Goal: Transaction & Acquisition: Purchase product/service

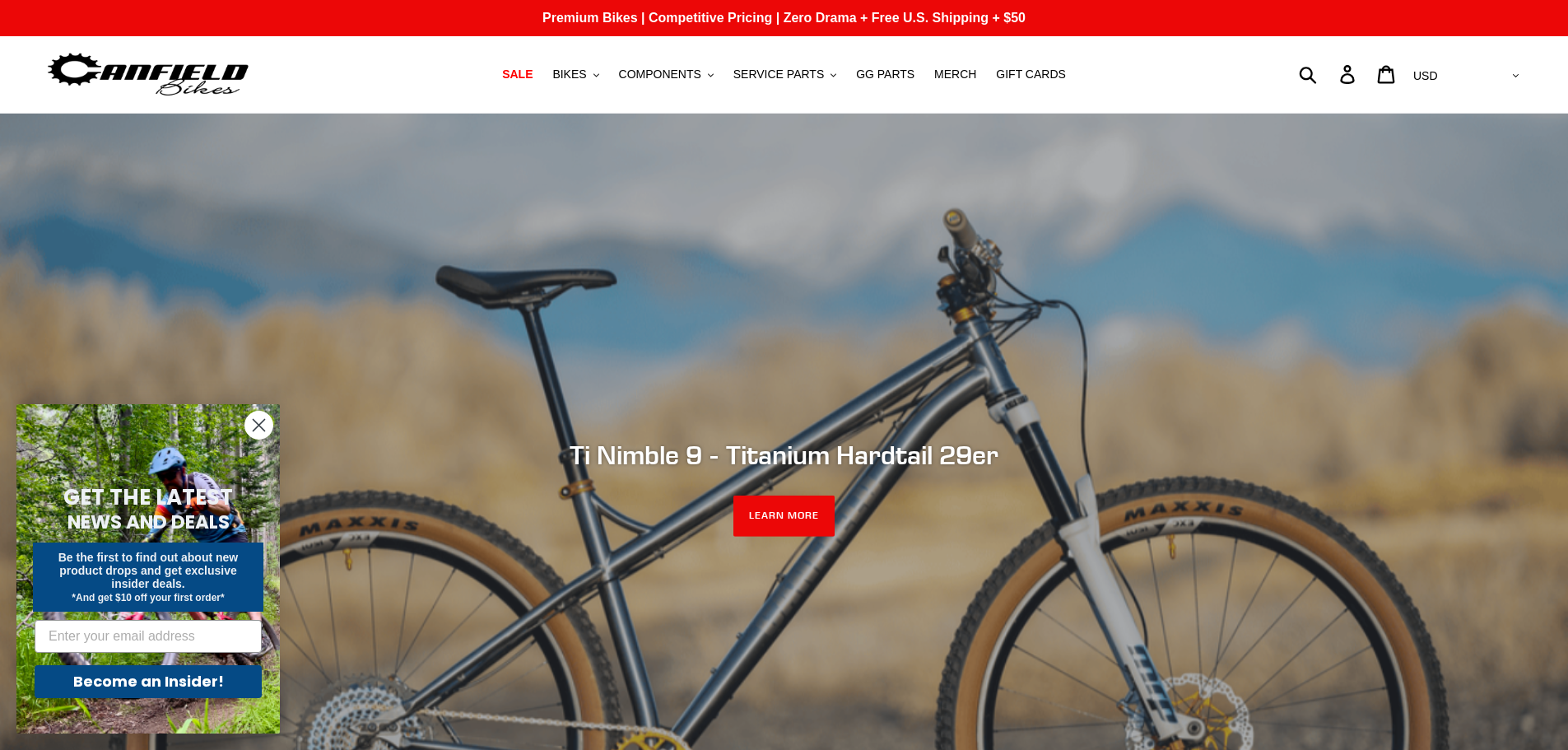
click at [592, 61] on nav "SALE BIKES .cls-1{fill:#231f20} SHOP ALL BIKES SHOP DEMO BIKES - On SALE Now! J…" at bounding box center [784, 74] width 739 height 76
click at [586, 76] on span "BIKES" at bounding box center [569, 74] width 34 height 14
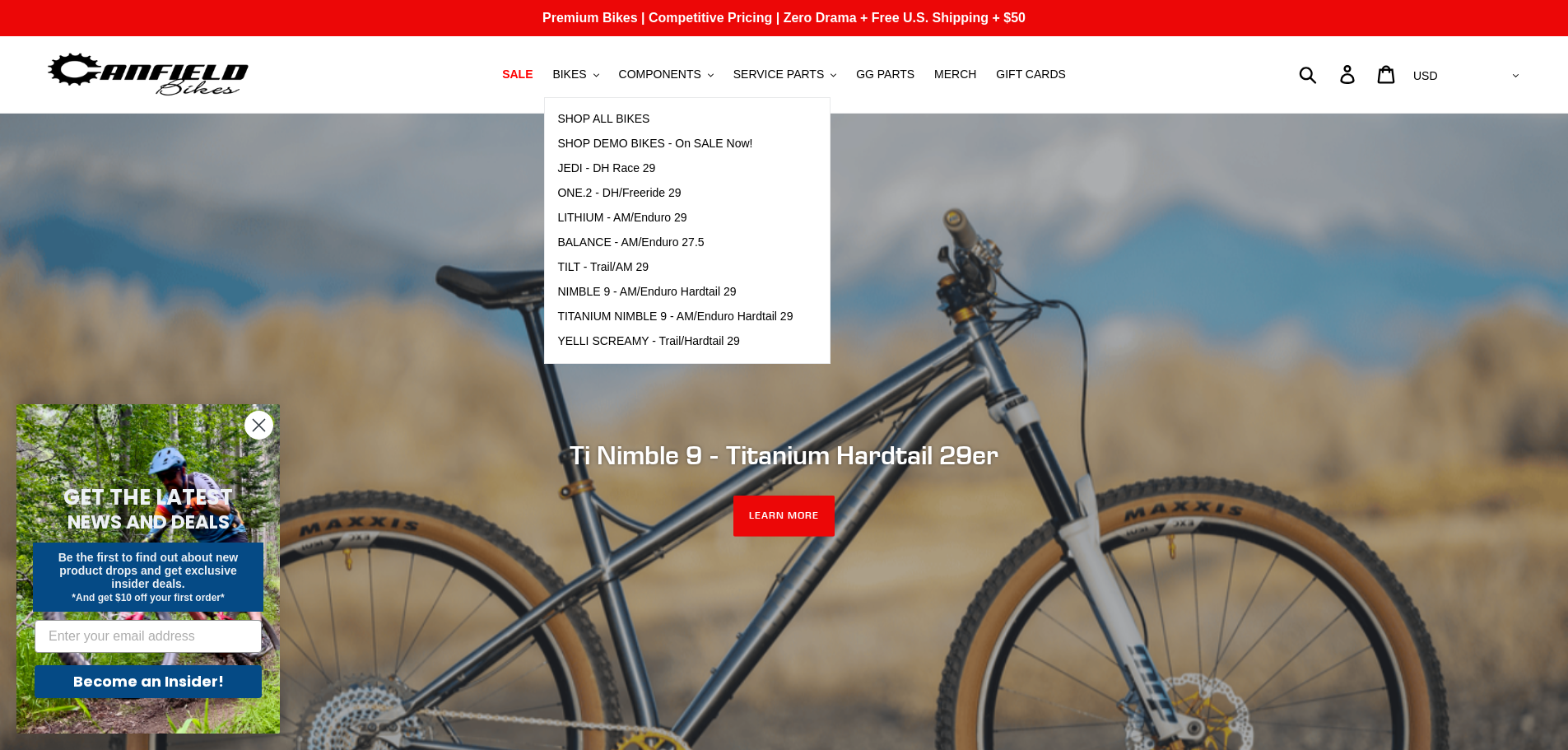
click at [465, 86] on nav "SALE BIKES .cls-1{fill:#231f20} SHOP ALL BIKES SHOP DEMO BIKES - On SALE Now! J…" at bounding box center [784, 74] width 739 height 76
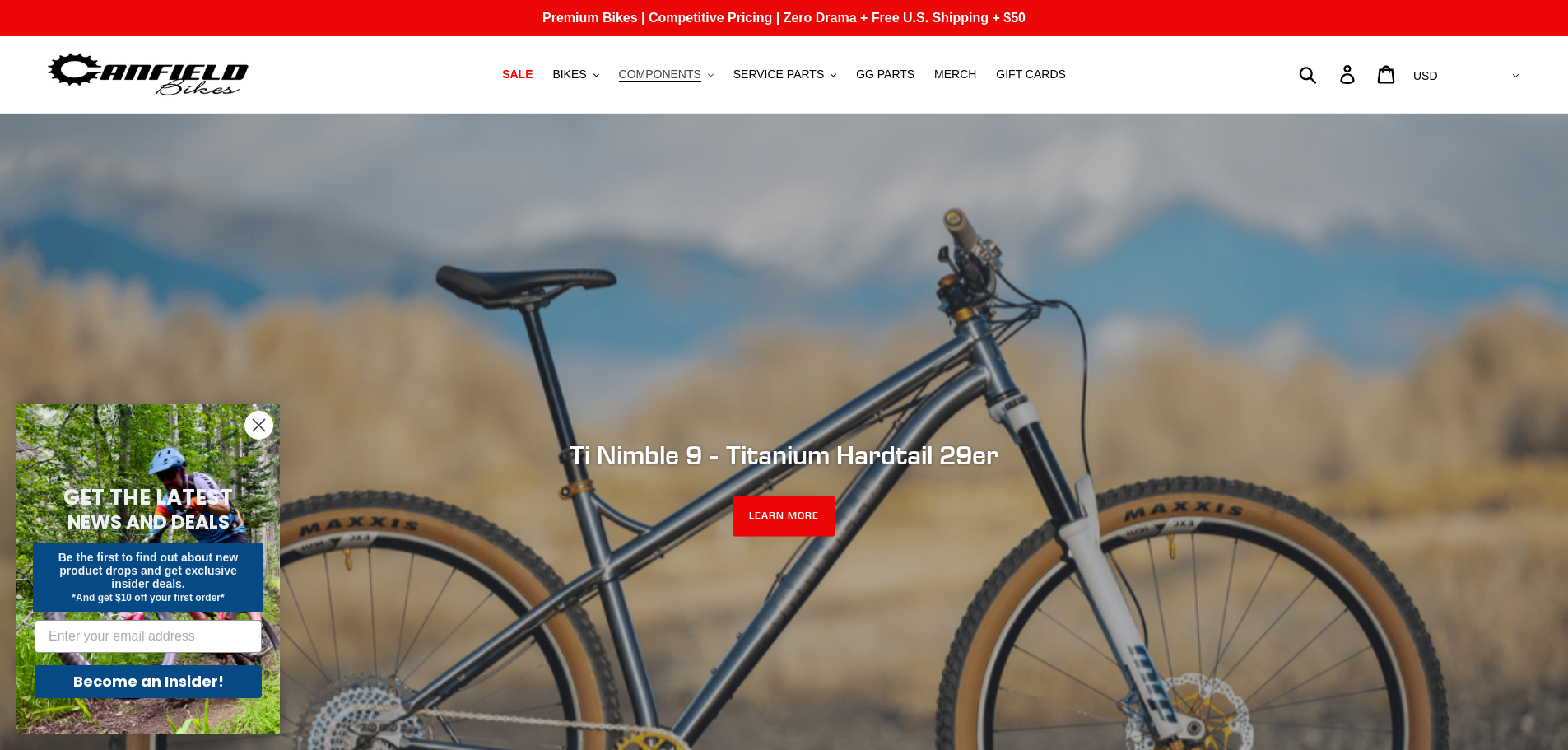
click at [680, 78] on span "COMPONENTS" at bounding box center [660, 74] width 82 height 14
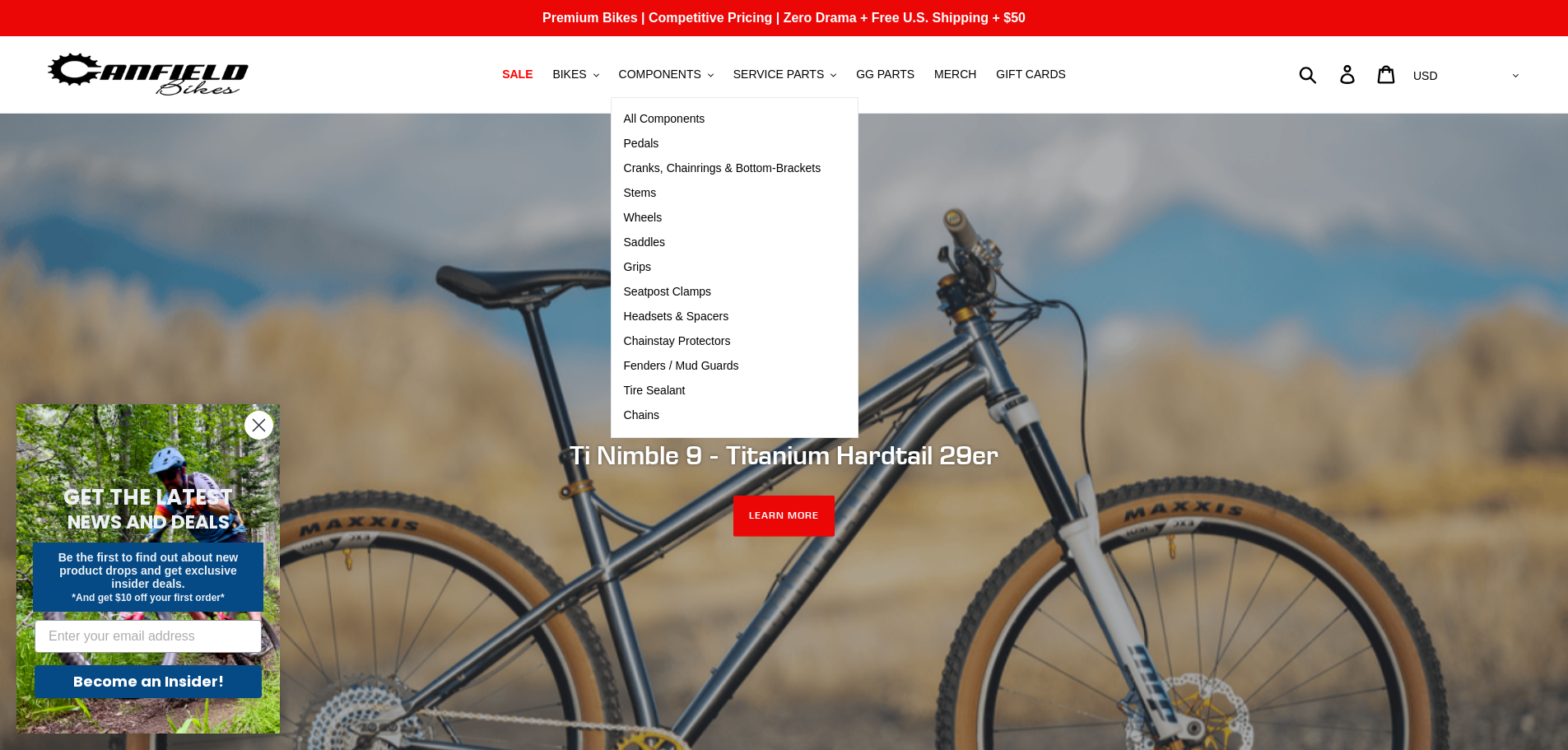
click at [442, 74] on ul "SALE BIKES .cls-1{fill:#231f20} SHOP ALL BIKES SHOP DEMO BIKES - On SALE Now! J…" at bounding box center [784, 74] width 739 height 22
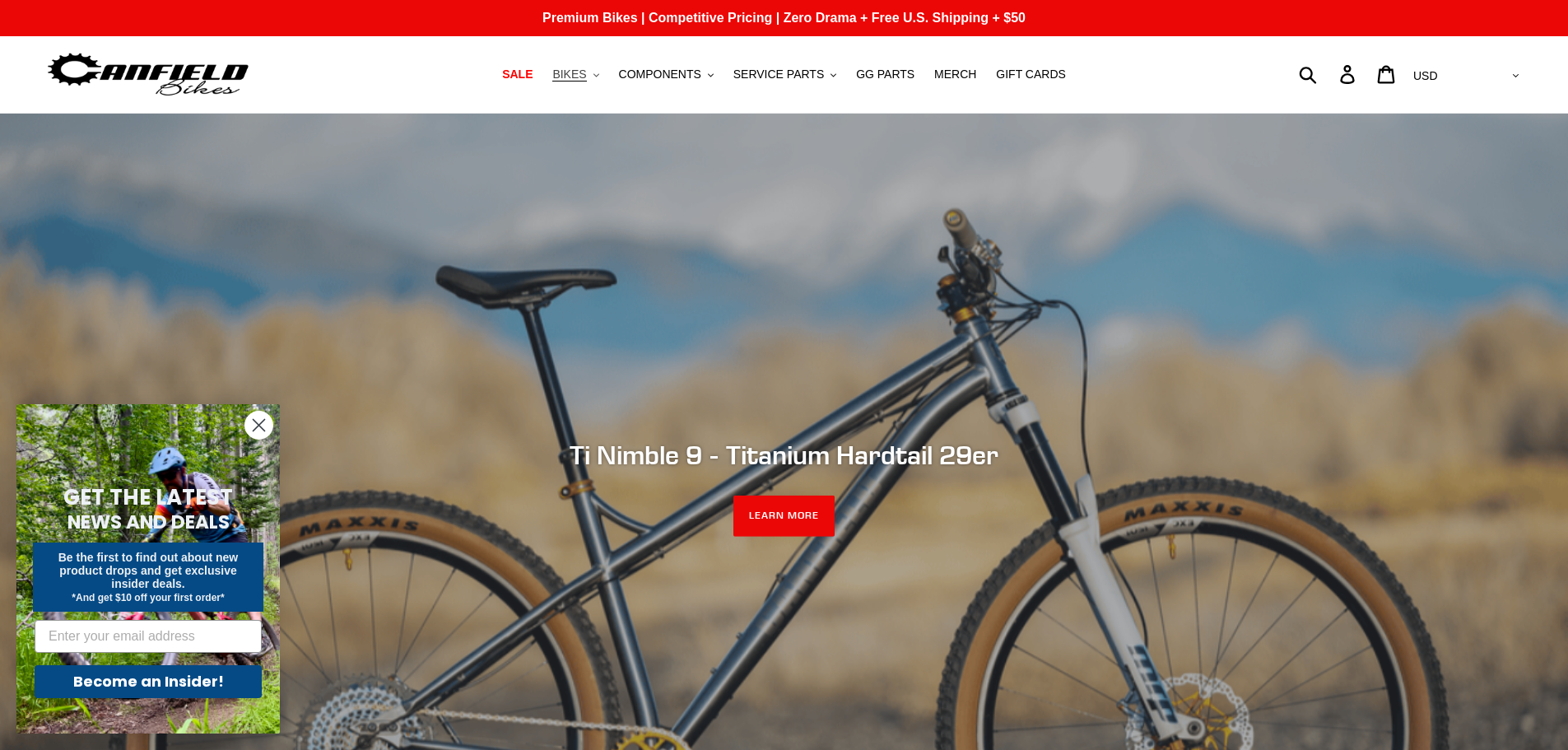
click at [606, 74] on button "BIKES .cls-1{fill:#231f20}" at bounding box center [575, 74] width 62 height 22
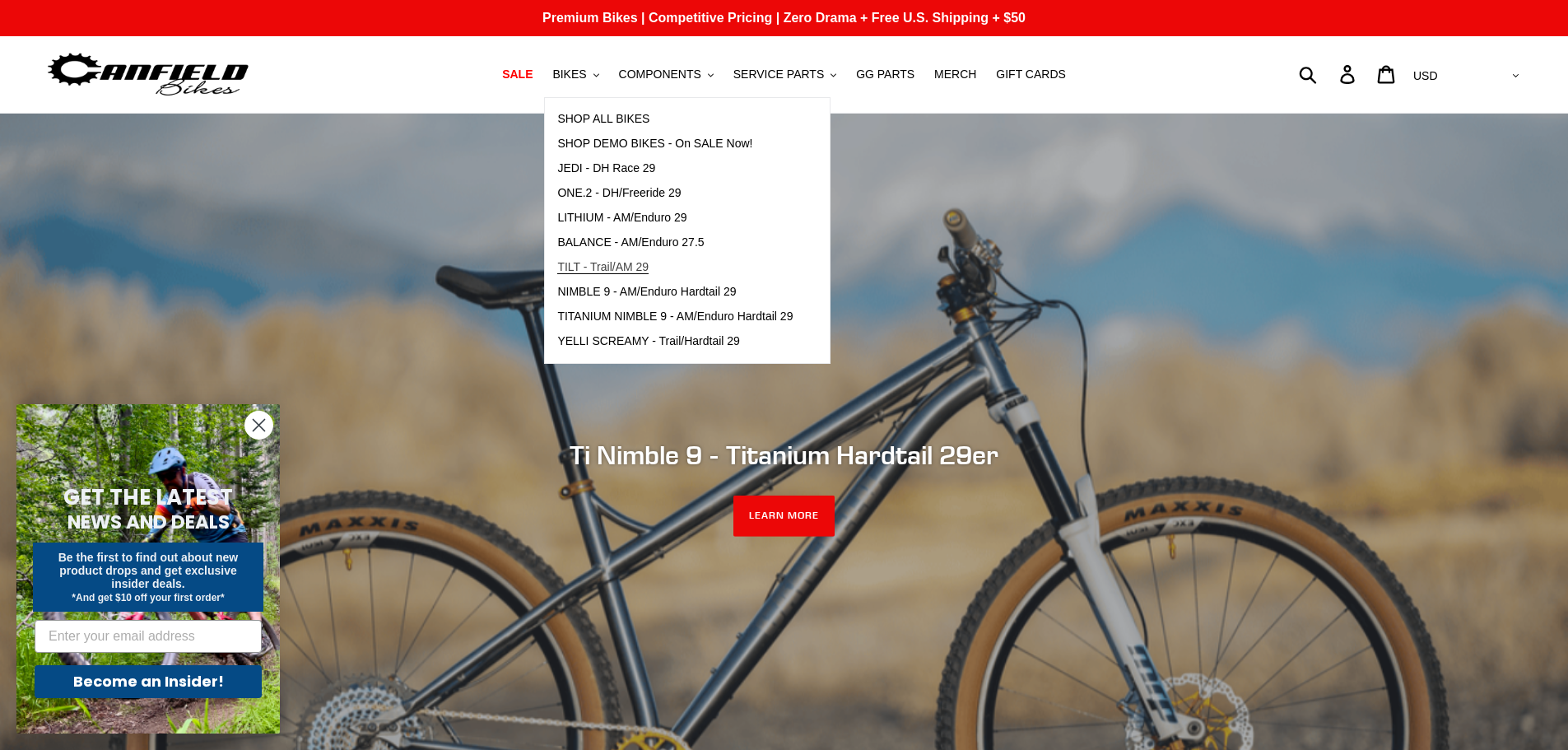
click at [629, 265] on span "TILT - Trail/AM 29" at bounding box center [602, 267] width 92 height 14
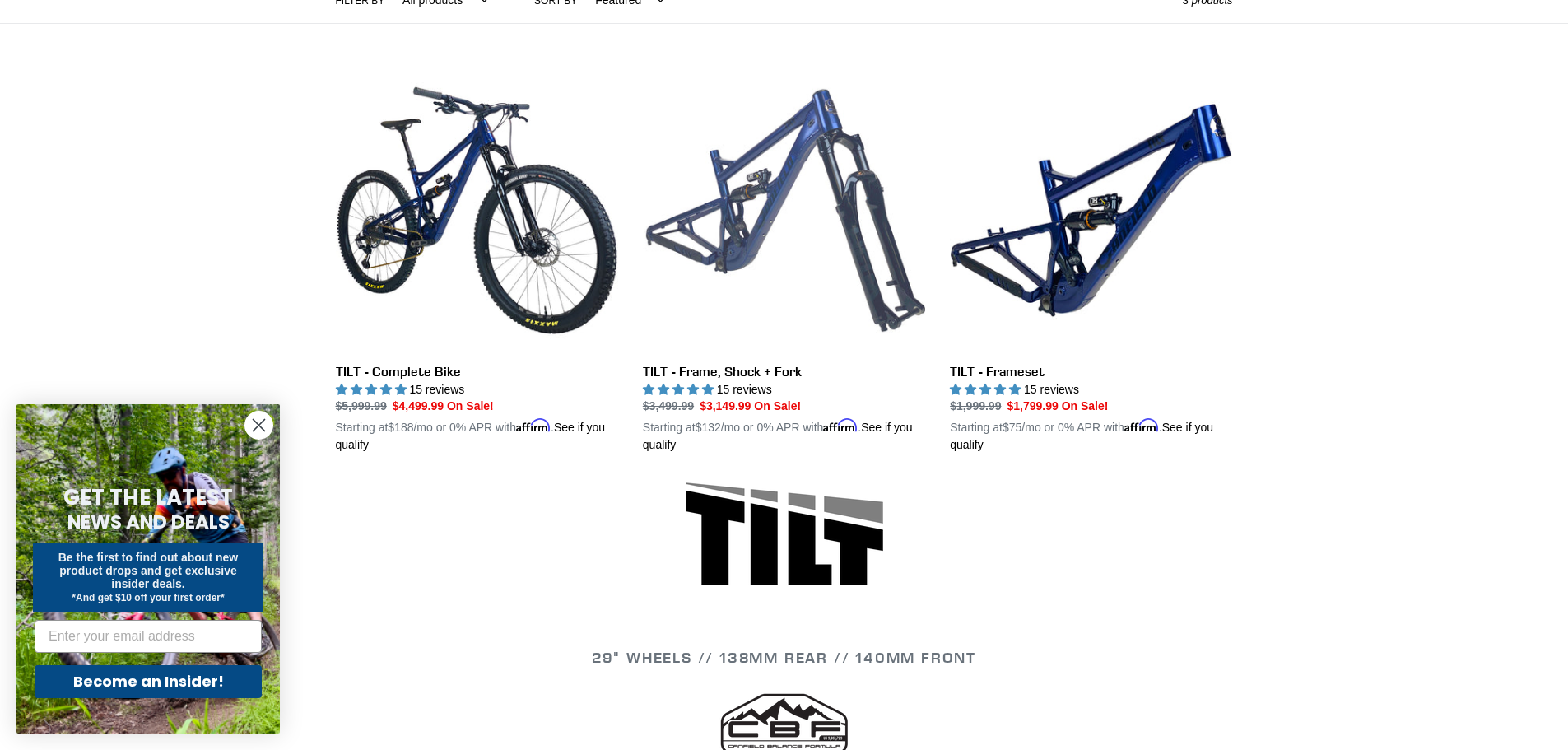
scroll to position [412, 0]
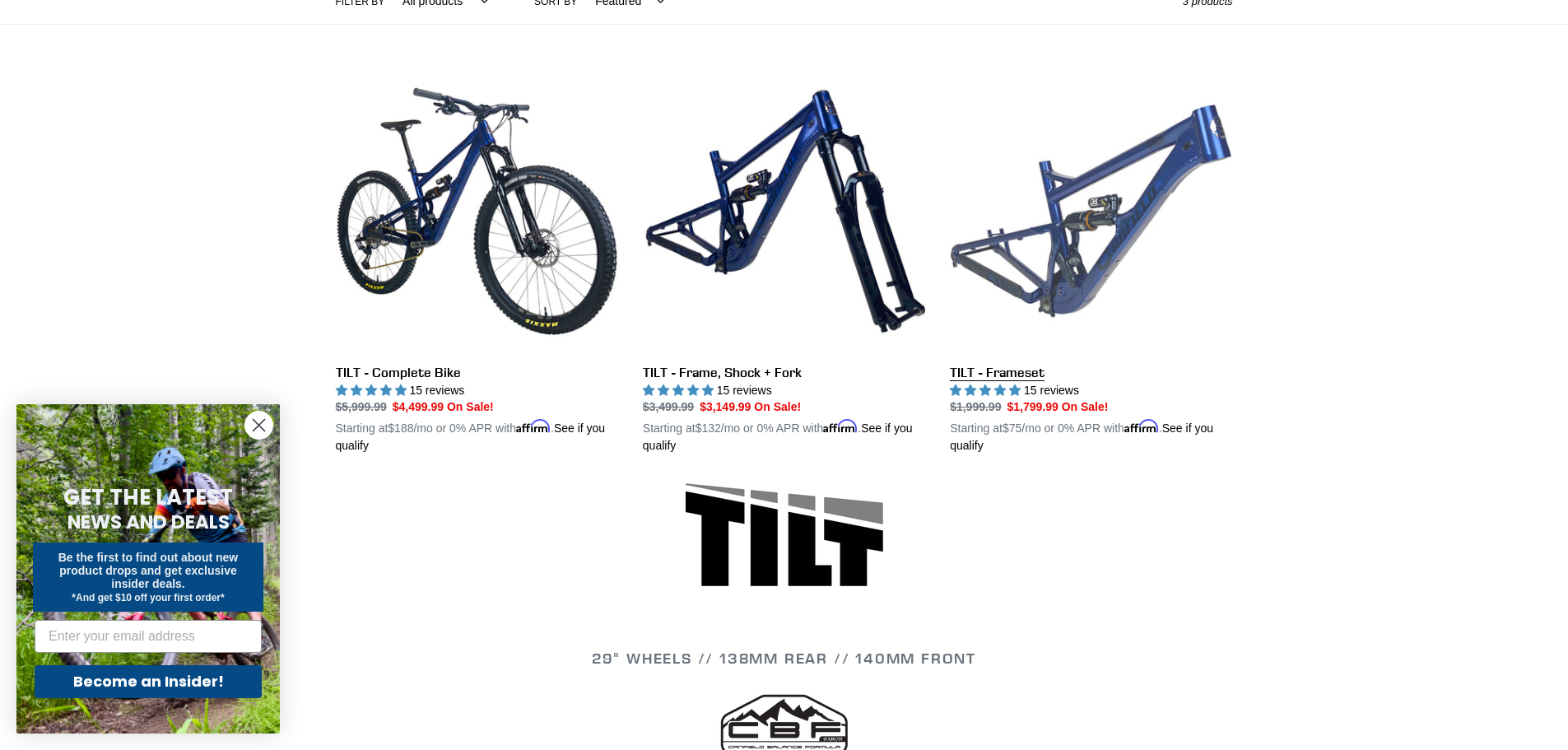
click at [1118, 215] on link "TILT - Frameset" at bounding box center [1091, 262] width 282 height 385
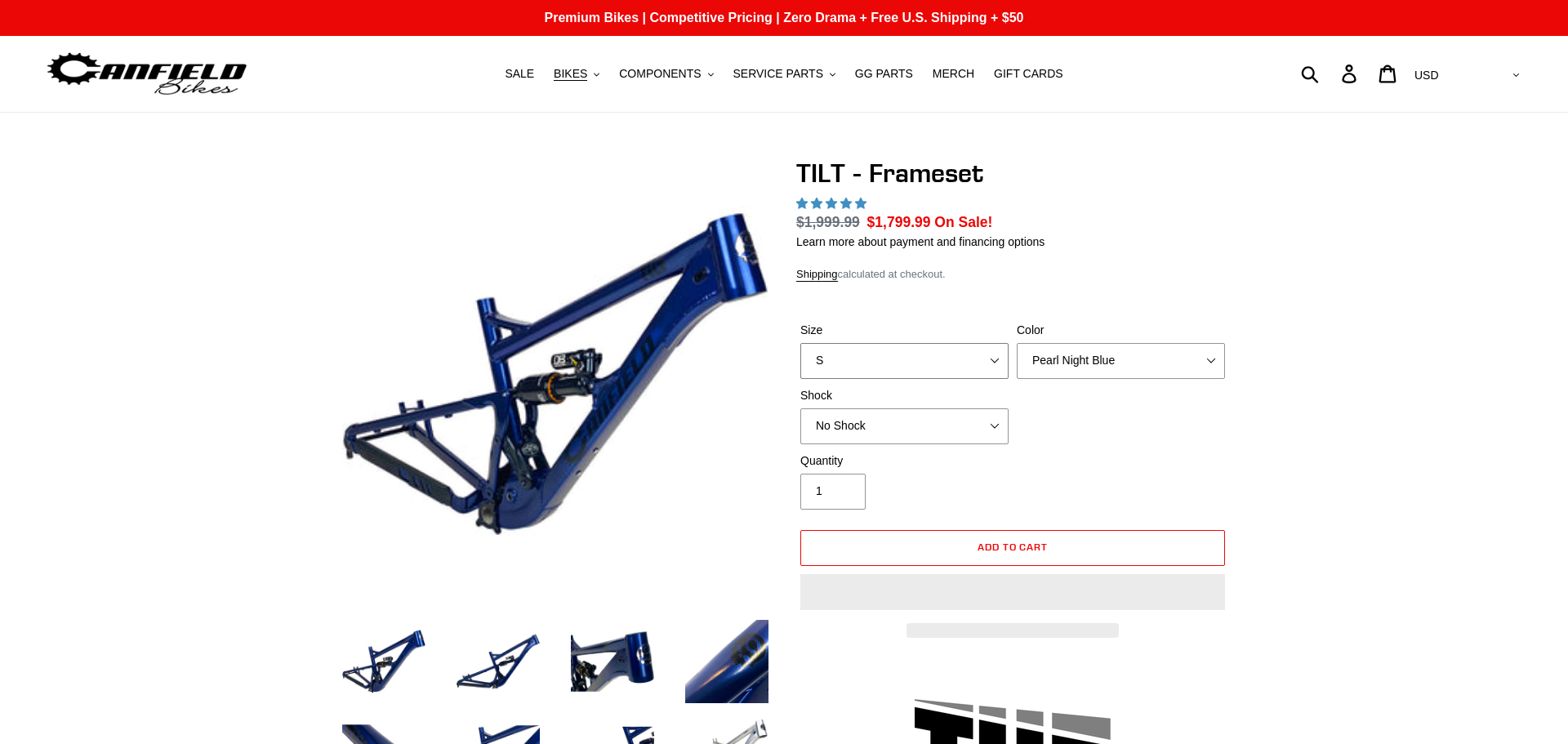
click at [964, 352] on select "S M L XL" at bounding box center [904, 361] width 208 height 36
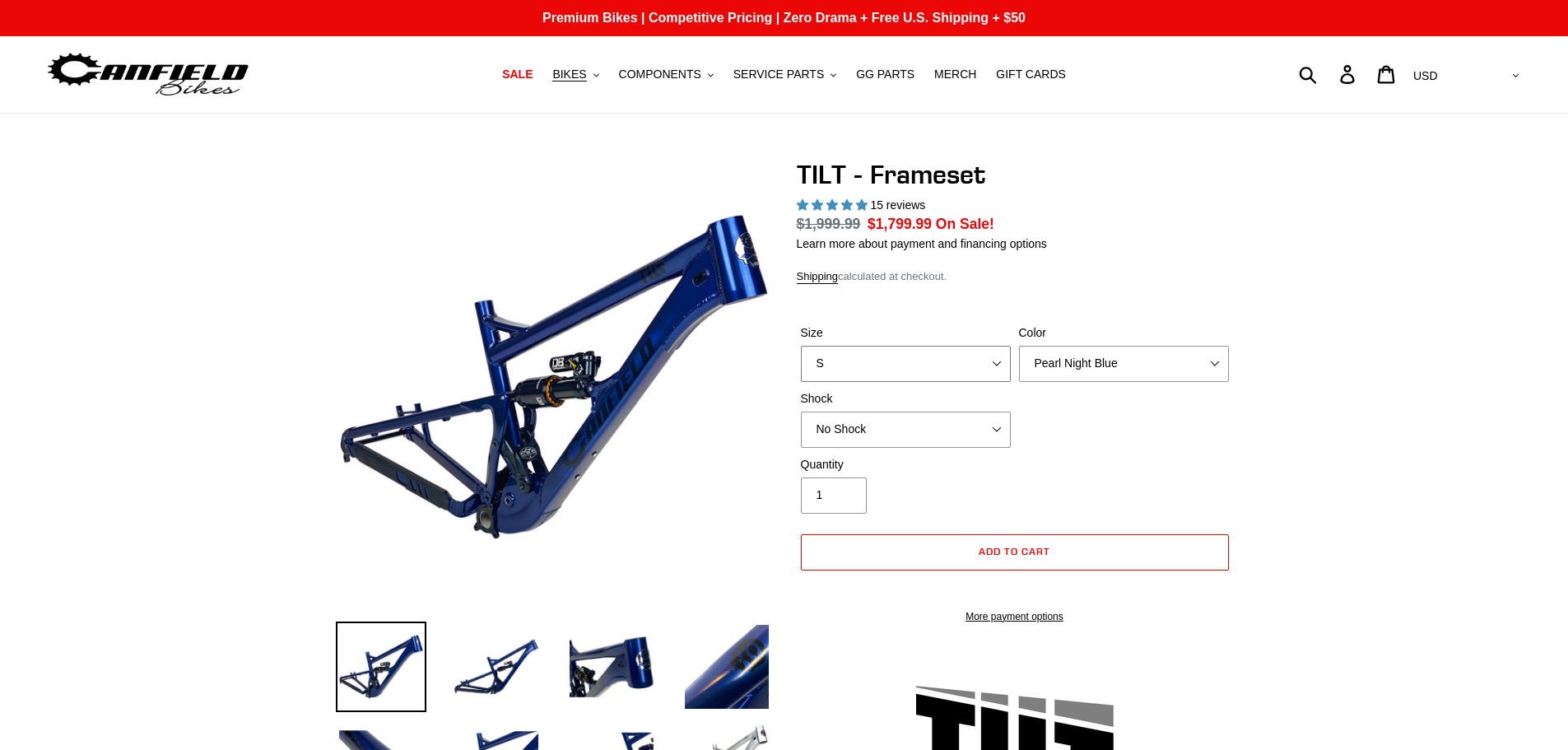
select select "highest-rating"
select select "L"
click at [800, 346] on select "S M L XL" at bounding box center [905, 364] width 210 height 36
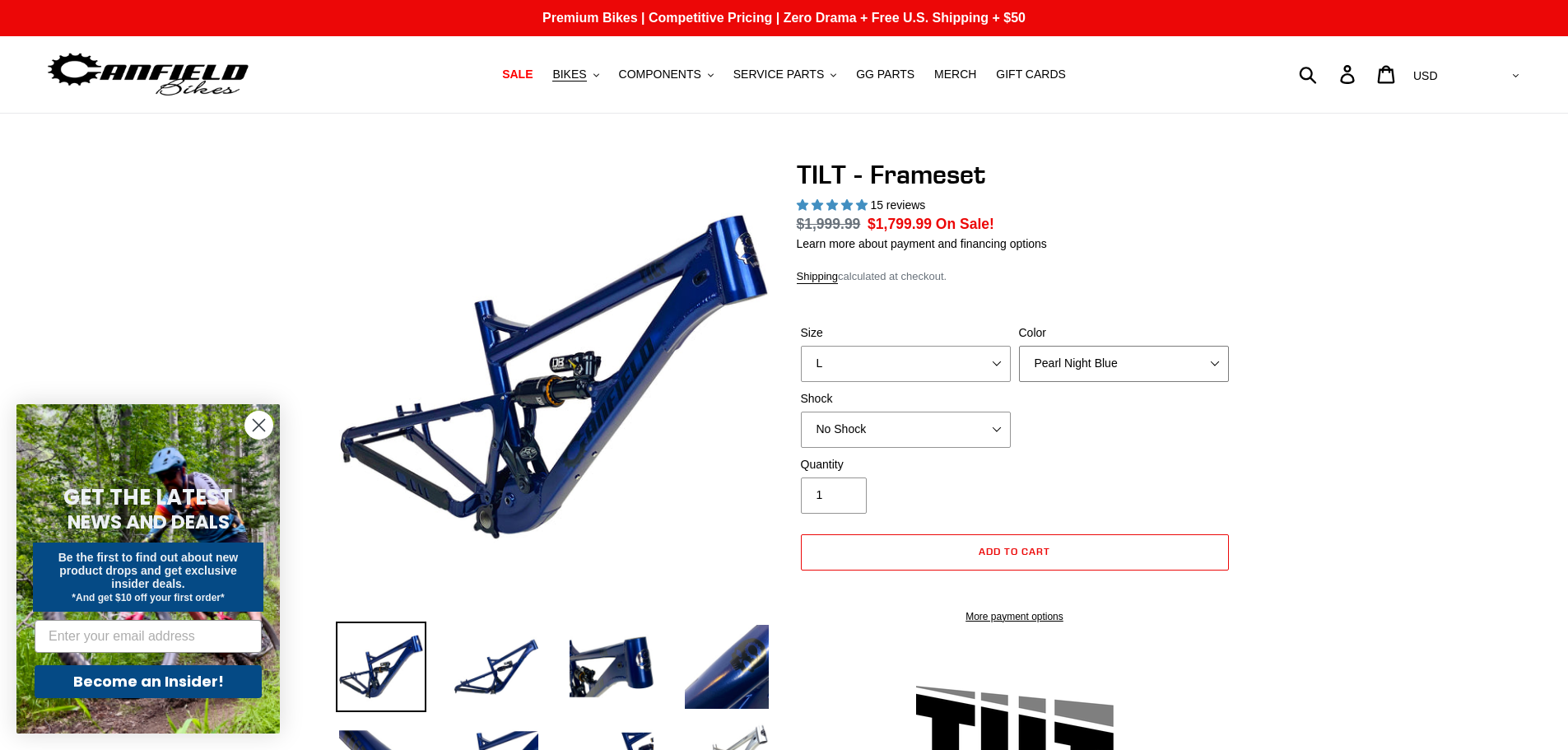
click at [1110, 364] on select "Pearl Night Blue Stealth Silver" at bounding box center [1124, 364] width 210 height 36
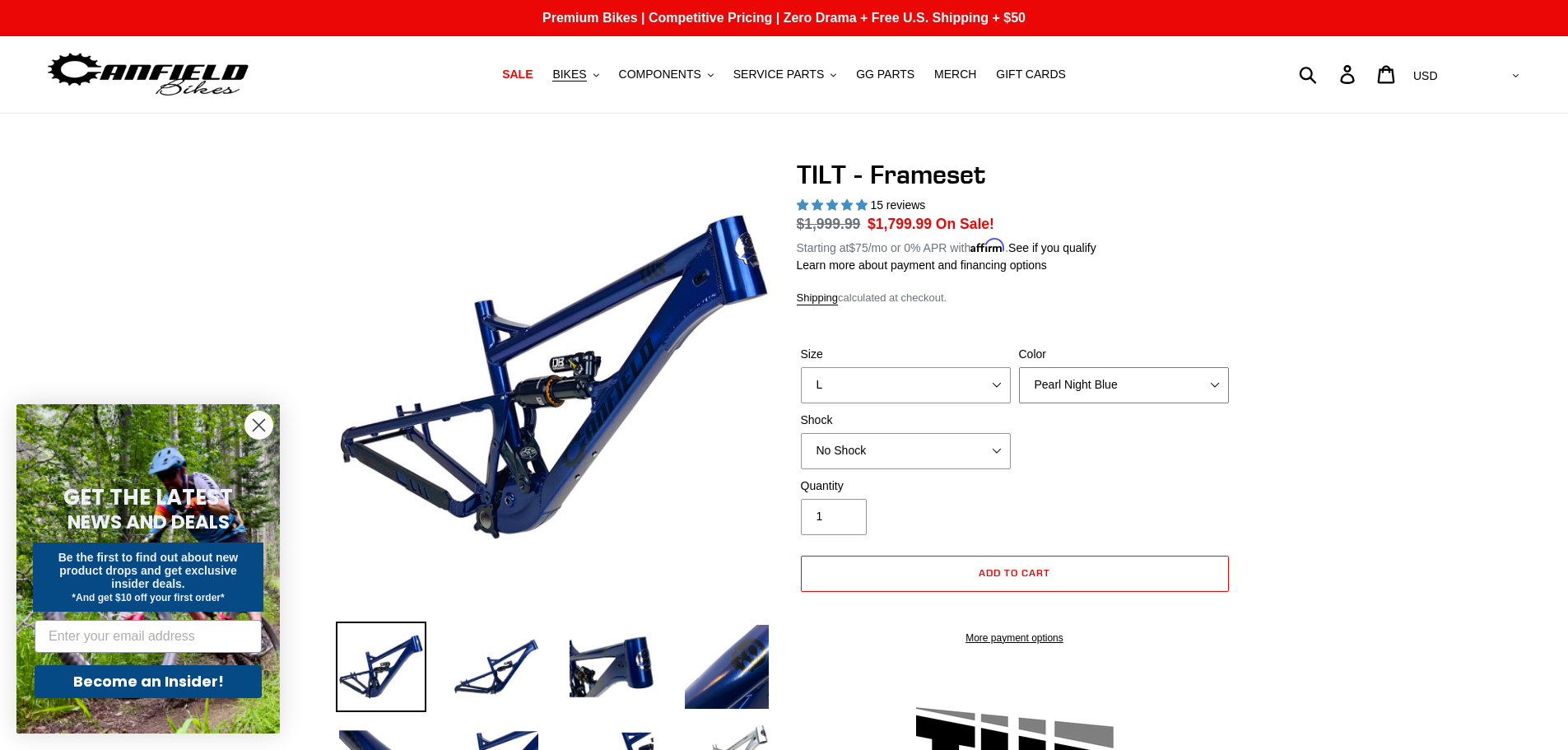
select select "Stealth Silver"
click at [1019, 367] on select "Pearl Night Blue Stealth Silver" at bounding box center [1124, 385] width 210 height 36
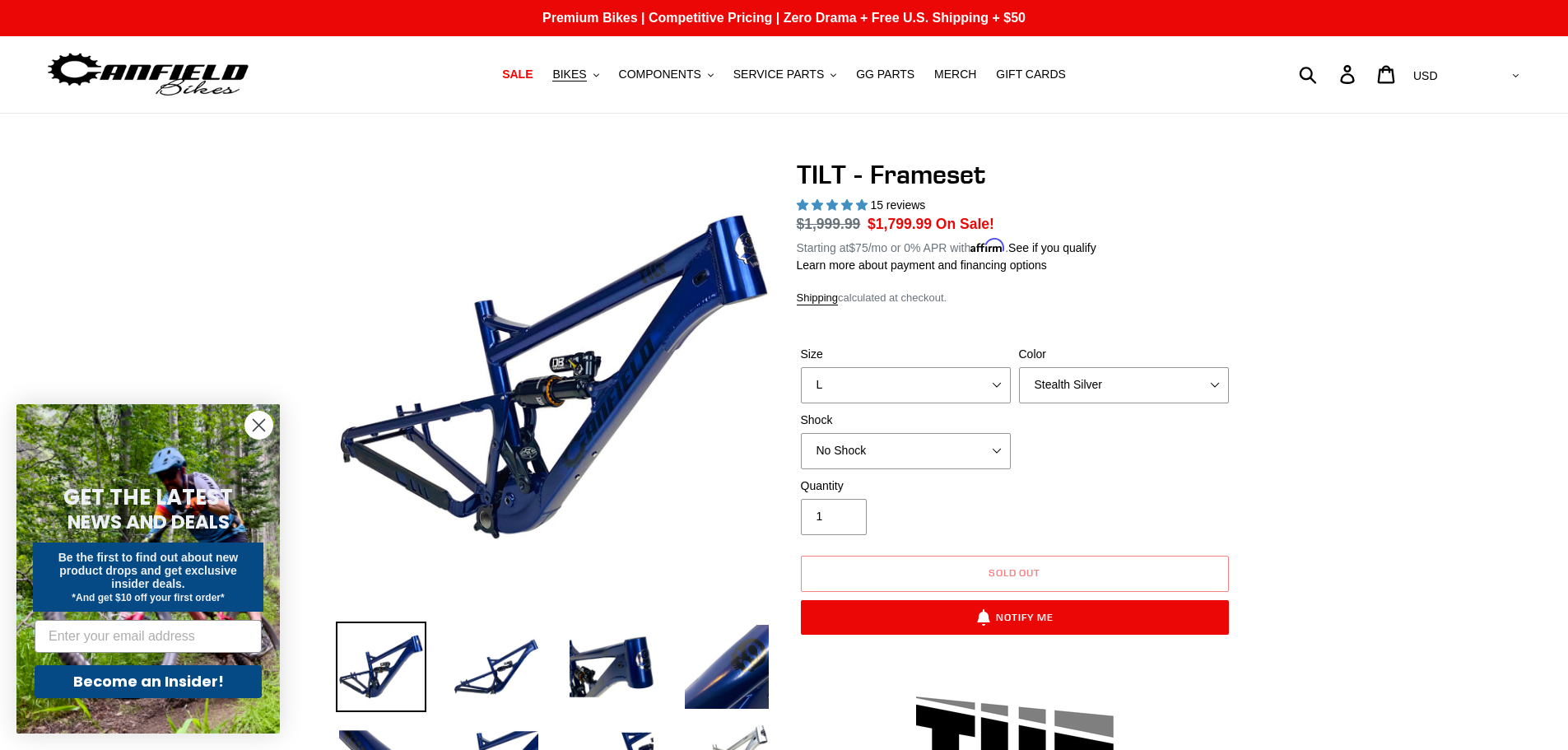
click at [952, 452] on select "No Shock Cane Creek DB Kitsuma Air RockShox Deluxe Ultimate Fox FLOAT X EXT Sto…" at bounding box center [905, 450] width 210 height 36
click at [1177, 270] on p "Learn more about payment and financing options" at bounding box center [1014, 265] width 436 height 18
